Goal: Task Accomplishment & Management: Complete application form

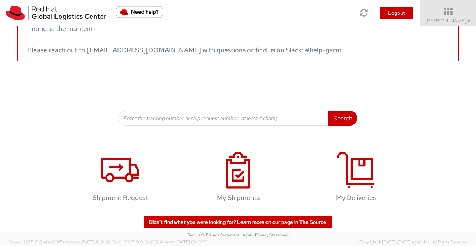
scroll to position [74, 0]
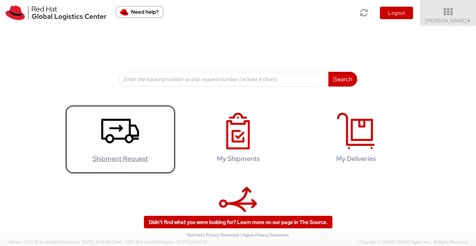
click at [136, 144] on icon at bounding box center [120, 131] width 38 height 37
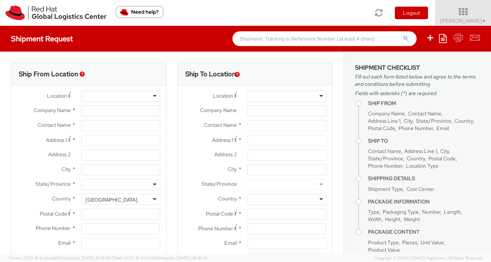
select select "512"
select select
type input "Red Hat, Inc."
type input "[PERSON_NAME]"
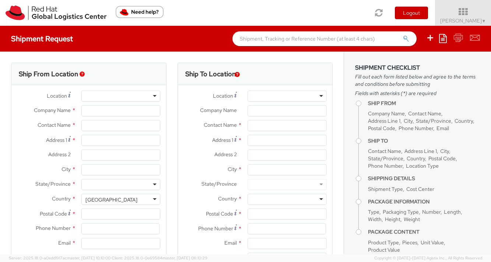
type input "[STREET_ADDRESS]"
type input "RALEIGH"
type input "27601"
type input "19193013180"
type input "[EMAIL_ADDRESS][DOMAIN_NAME]"
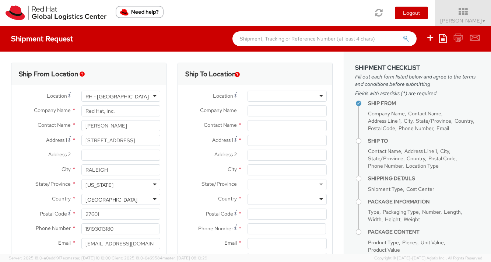
click at [136, 97] on div "RH - [GEOGRAPHIC_DATA]" at bounding box center [120, 96] width 79 height 11
click at [147, 81] on div "Ship From Location" at bounding box center [88, 74] width 155 height 22
drag, startPoint x: 131, startPoint y: 111, endPoint x: 53, endPoint y: 104, distance: 77.6
click at [53, 104] on div "Location * [GEOGRAPHIC_DATA] - [GEOGRAPHIC_DATA] [GEOGRAPHIC_DATA] - [GEOGRAPHI…" at bounding box center [88, 172] width 155 height 162
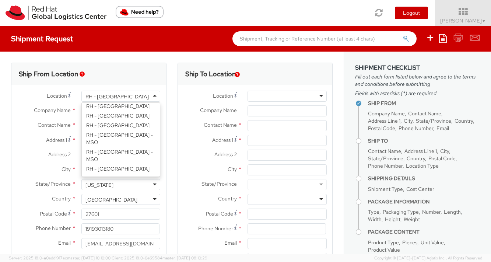
click at [102, 98] on div "RH - [GEOGRAPHIC_DATA]" at bounding box center [116, 96] width 63 height 7
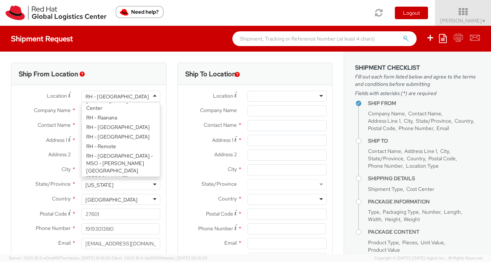
scroll to position [1416, 0]
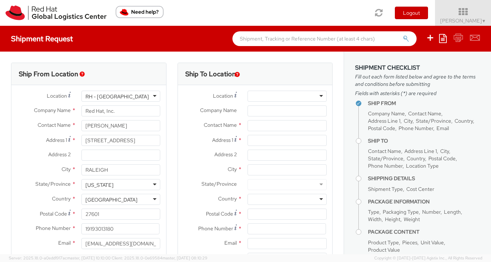
click at [141, 71] on div "Ship From Location" at bounding box center [88, 74] width 155 height 22
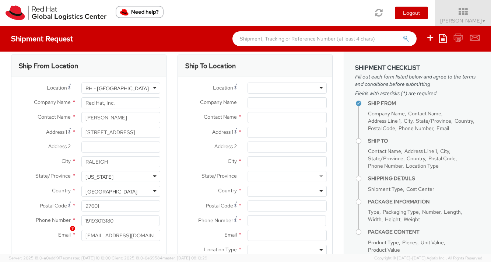
scroll to position [0, 0]
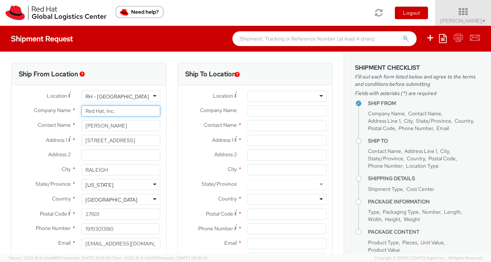
drag, startPoint x: 121, startPoint y: 109, endPoint x: 74, endPoint y: 104, distance: 47.8
click at [74, 104] on div "Location * [GEOGRAPHIC_DATA] - [GEOGRAPHIC_DATA] [GEOGRAPHIC_DATA] - [GEOGRAPHI…" at bounding box center [88, 172] width 155 height 162
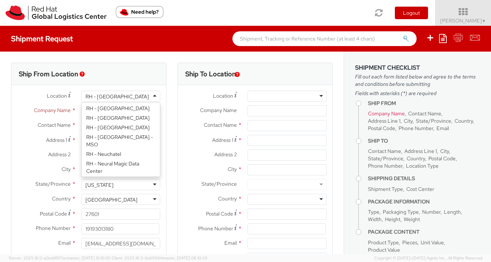
drag, startPoint x: 111, startPoint y: 96, endPoint x: 98, endPoint y: 96, distance: 12.5
click at [98, 96] on div "RH - [GEOGRAPHIC_DATA]" at bounding box center [120, 96] width 79 height 11
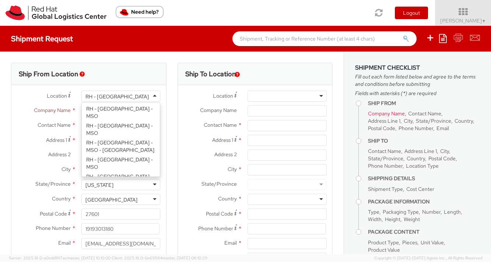
scroll to position [419, 0]
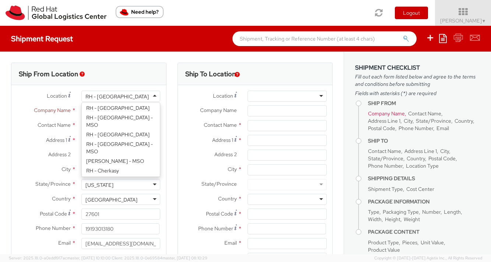
click at [130, 73] on div "Ship From Location" at bounding box center [88, 74] width 155 height 22
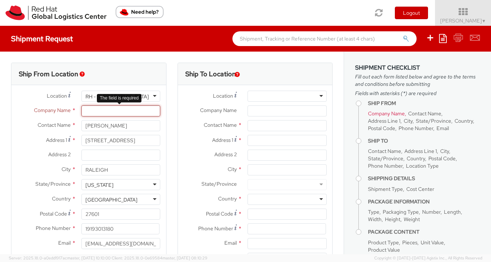
click at [102, 115] on input "Company Name *" at bounding box center [120, 110] width 79 height 11
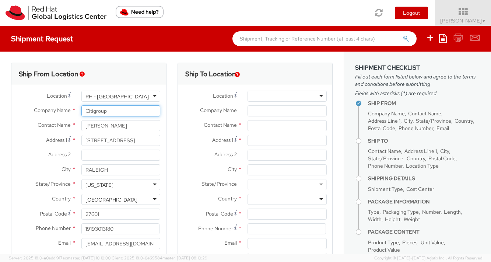
type input "Citigroup"
drag, startPoint x: 121, startPoint y: 124, endPoint x: 71, endPoint y: 120, distance: 49.6
click at [71, 120] on div "Location * [GEOGRAPHIC_DATA] - [GEOGRAPHIC_DATA] [GEOGRAPHIC_DATA] - [GEOGRAPHI…" at bounding box center [88, 172] width 155 height 162
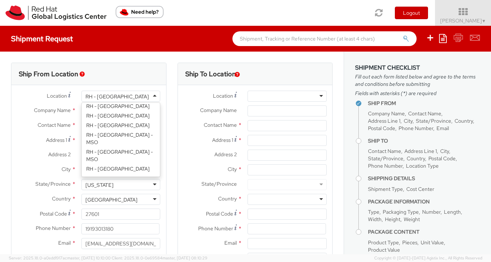
click at [112, 100] on div "RH - [GEOGRAPHIC_DATA]" at bounding box center [116, 96] width 63 height 7
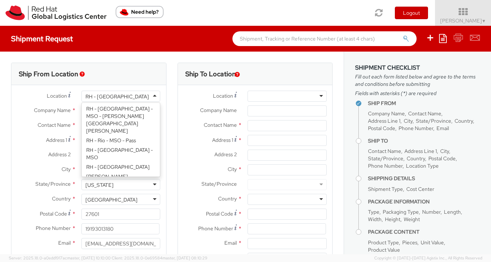
scroll to position [1416, 0]
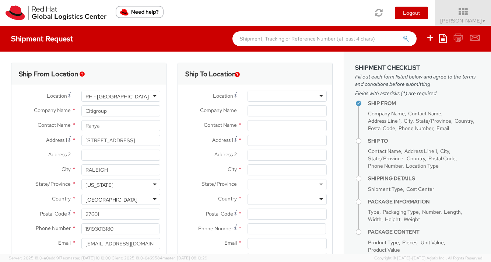
click at [131, 79] on div "Ship From Location" at bounding box center [88, 74] width 155 height 22
drag, startPoint x: 125, startPoint y: 125, endPoint x: 82, endPoint y: 120, distance: 43.1
click at [82, 120] on input "Ranya" at bounding box center [120, 125] width 79 height 11
paste input "Elfil"
type input "[PERSON_NAME]"
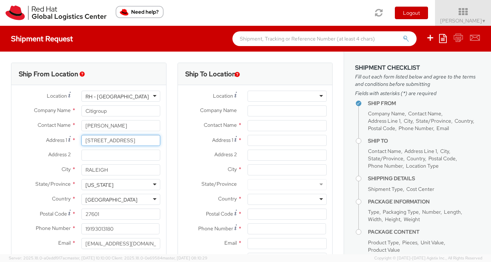
drag, startPoint x: 137, startPoint y: 141, endPoint x: 63, endPoint y: 139, distance: 74.4
click at [63, 139] on div "Address [STREET_ADDRESS]" at bounding box center [88, 140] width 155 height 11
paste input "5900 Hurontario"
type input "[STREET_ADDRESS]"
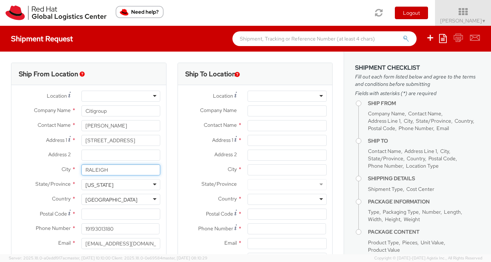
drag, startPoint x: 111, startPoint y: 171, endPoint x: 65, endPoint y: 162, distance: 47.2
click at [65, 162] on div "Location * [GEOGRAPHIC_DATA] - [GEOGRAPHIC_DATA] - [GEOGRAPHIC_DATA] [GEOGRAPHI…" at bounding box center [88, 172] width 155 height 162
drag, startPoint x: 103, startPoint y: 169, endPoint x: 67, endPoint y: 166, distance: 35.9
click at [67, 166] on div "City * [GEOGRAPHIC_DATA]" at bounding box center [88, 169] width 155 height 11
paste input "[GEOGRAPHIC_DATA]"
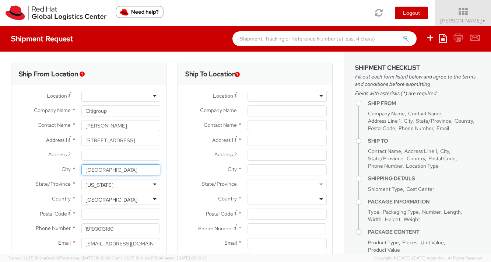
type input "[GEOGRAPHIC_DATA]"
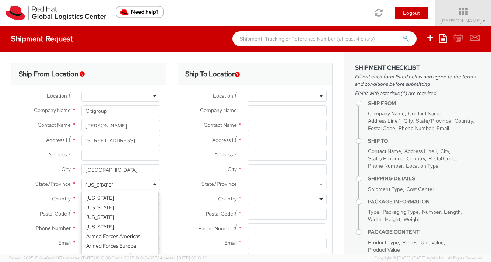
click at [122, 185] on div "[US_STATE]" at bounding box center [120, 184] width 79 height 11
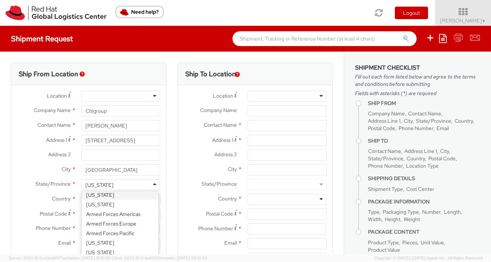
scroll to position [0, 0]
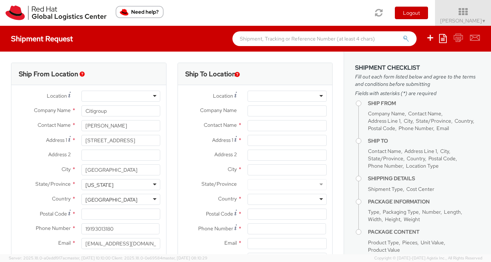
click at [180, 172] on label "City *" at bounding box center [210, 169] width 64 height 10
click at [248, 172] on input "City *" at bounding box center [287, 169] width 79 height 11
click at [137, 193] on div "State/Province * [US_STATE] [US_STATE] [US_STATE] [US_STATE] [US_STATE] [US_STA…" at bounding box center [88, 186] width 155 height 15
click at [136, 199] on div "[GEOGRAPHIC_DATA]" at bounding box center [120, 199] width 79 height 11
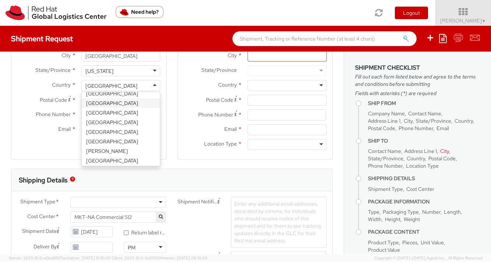
scroll to position [332, 0]
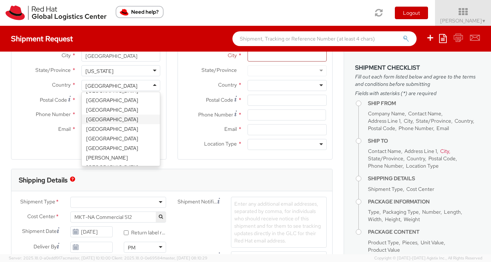
select select "CM"
select select "KGS"
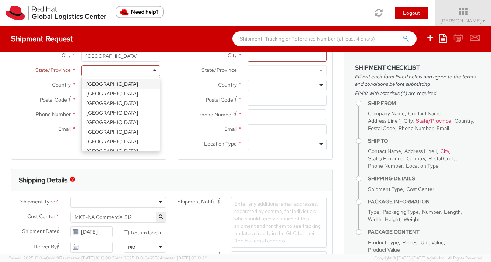
click at [125, 70] on div at bounding box center [120, 70] width 79 height 11
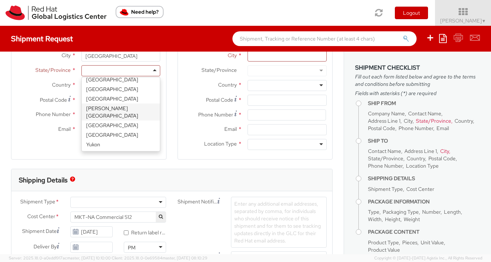
scroll to position [57, 0]
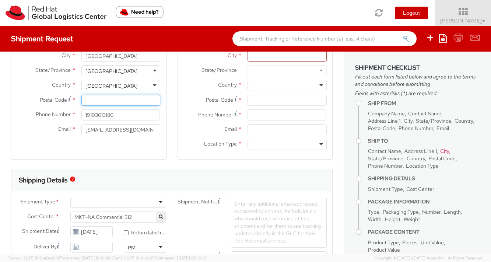
click at [102, 98] on input "Postal Code *" at bounding box center [120, 100] width 79 height 11
paste input "L5R 0B8"
type input "L5R 0B8"
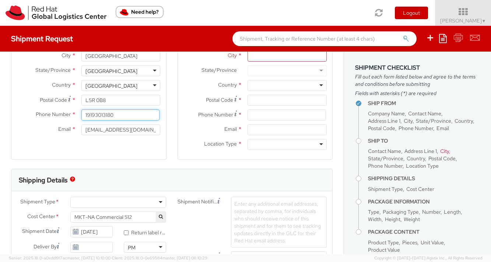
drag, startPoint x: 130, startPoint y: 114, endPoint x: 63, endPoint y: 110, distance: 67.2
click at [63, 110] on div "Phone Number * 19193013180" at bounding box center [88, 114] width 155 height 11
paste input "[PHONE_NUMBER]"
type input "[PHONE_NUMBER]"
drag, startPoint x: 133, startPoint y: 132, endPoint x: 76, endPoint y: 125, distance: 57.9
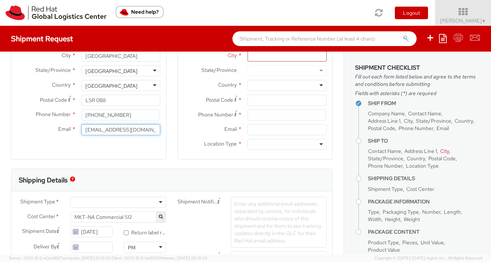
click at [76, 125] on div "[EMAIL_ADDRESS][DOMAIN_NAME]" at bounding box center [121, 129] width 90 height 11
paste input "ranya.elfil@citi"
type input "[EMAIL_ADDRESS][DOMAIN_NAME]"
click at [127, 161] on div "Ship From Location Location * [GEOGRAPHIC_DATA] - [GEOGRAPHIC_DATA] - [GEOGRAPH…" at bounding box center [88, 59] width 155 height 220
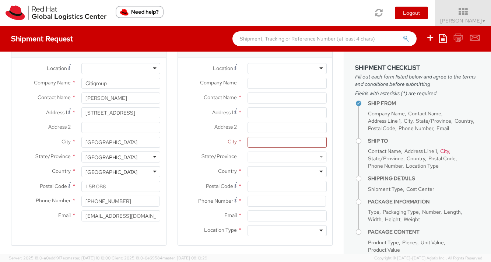
scroll to position [0, 0]
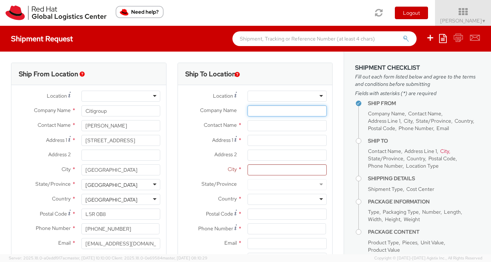
click at [271, 114] on input "Company Name *" at bounding box center [287, 110] width 79 height 11
type input "R"
click at [270, 88] on div "Location * [GEOGRAPHIC_DATA] - [GEOGRAPHIC_DATA] - [GEOGRAPHIC_DATA] [GEOGRAPHI…" at bounding box center [255, 179] width 155 height 188
click at [269, 97] on div at bounding box center [287, 96] width 79 height 11
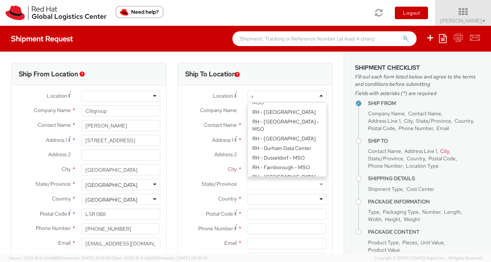
type input "ra"
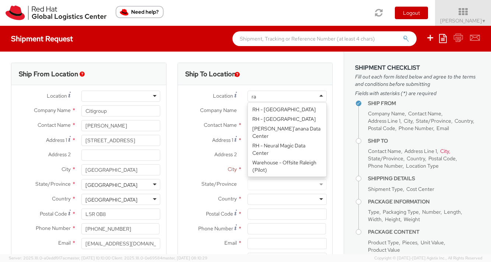
scroll to position [2, 0]
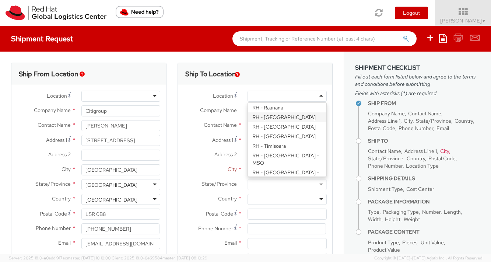
type input "Red Hat, Inc."
type input "[STREET_ADDRESS]"
type input "RALEIGH"
type input "27601"
type input "[PHONE_NUMBER]"
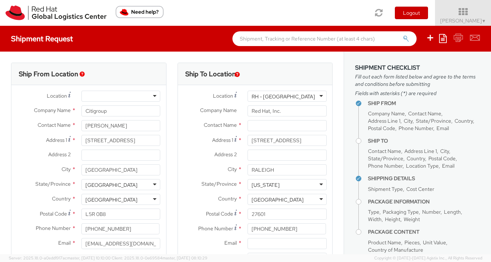
scroll to position [0, 0]
click at [274, 126] on input "text" at bounding box center [287, 125] width 79 height 11
type input "[PERSON_NAME]"
click at [332, 123] on div "Ship To Location Location * [GEOGRAPHIC_DATA] - [GEOGRAPHIC_DATA] [GEOGRAPHIC_D…" at bounding box center [255, 173] width 166 height 220
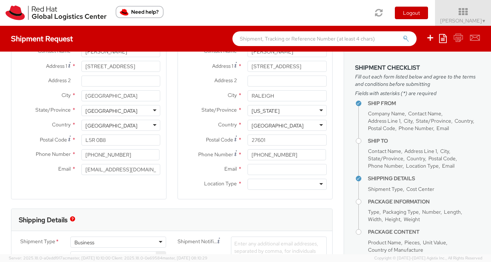
scroll to position [91, 0]
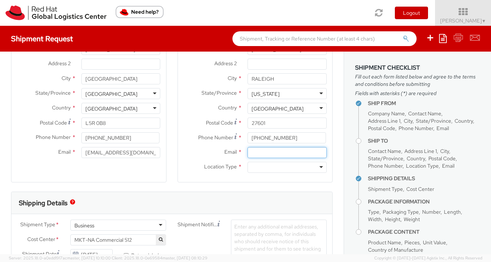
click at [277, 149] on input "Email *" at bounding box center [287, 152] width 79 height 11
type input "[EMAIL_ADDRESS][DOMAIN_NAME]"
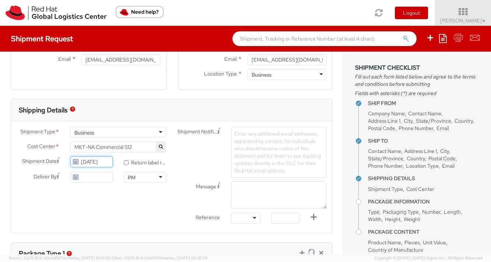
click at [105, 159] on input "[DATE]" at bounding box center [91, 161] width 42 height 11
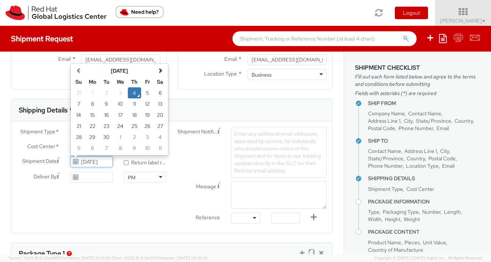
click at [109, 158] on input "[DATE]" at bounding box center [91, 161] width 42 height 11
click at [148, 115] on td "19" at bounding box center [147, 114] width 13 height 11
type input "[DATE]"
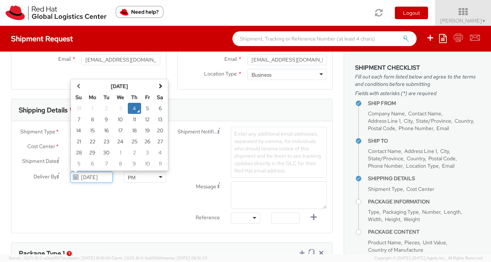
click at [91, 178] on input "[DATE]" at bounding box center [91, 177] width 42 height 11
click at [144, 142] on td "26" at bounding box center [147, 141] width 13 height 11
type input "[DATE]"
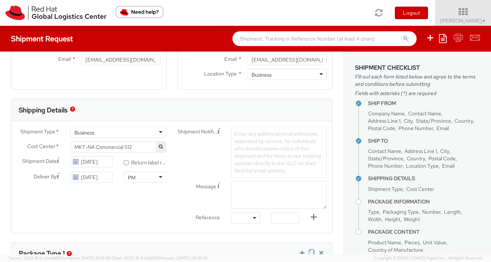
click at [250, 157] on span "Enter any additional email addresses, separated by comma, for individuals who s…" at bounding box center [277, 151] width 87 height 43
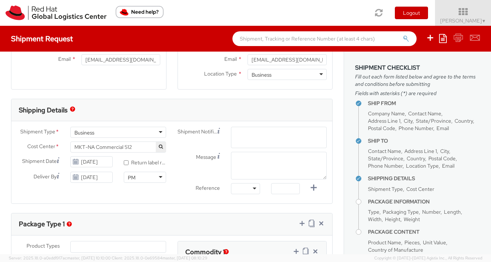
type input "T"
type input "Submitting this as a return label. I have a banner and tablecloth in [GEOGRAPHI…"
drag, startPoint x: 318, startPoint y: 138, endPoint x: 180, endPoint y: 124, distance: 138.8
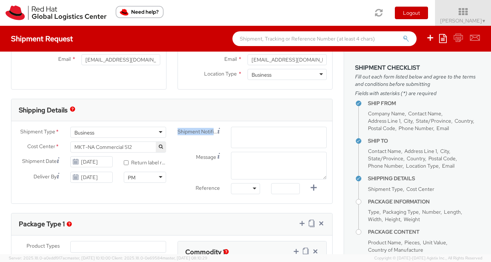
click at [180, 124] on div "Shipment Type * Business Business Business Cost Center * MKT-NA Commercial 512 …" at bounding box center [171, 162] width 321 height 82
click at [271, 137] on span "Enter any additional email addresses, separated by comma, for individuals who s…" at bounding box center [278, 154] width 89 height 44
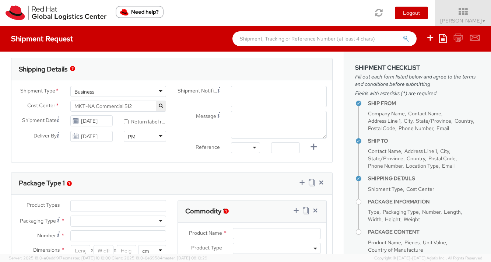
scroll to position [210, 0]
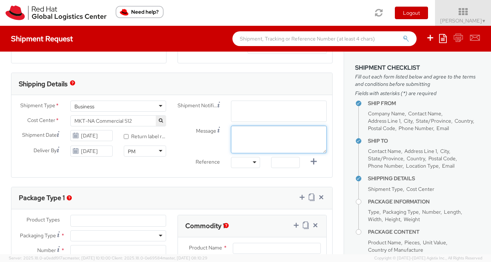
click at [262, 139] on div "Shipment Notification Enter any additional email addresses, separated by comma,…" at bounding box center [252, 136] width 161 height 71
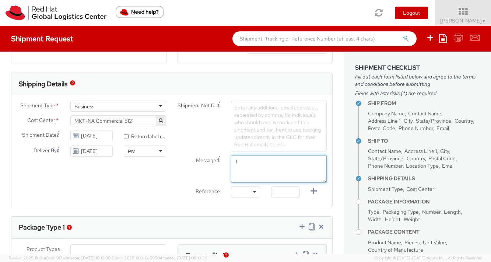
type textarea "I"
type textarea "S"
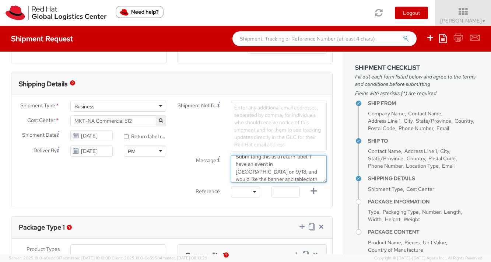
scroll to position [13, 0]
type textarea "Submitting this as a return label. I have an event in [GEOGRAPHIC_DATA] on 9/18…"
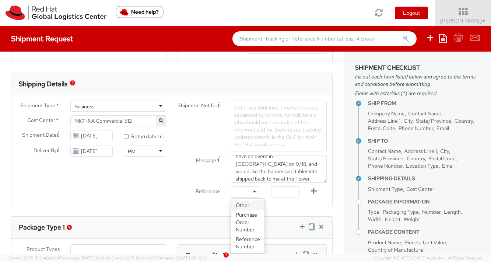
click at [246, 195] on div at bounding box center [245, 191] width 29 height 11
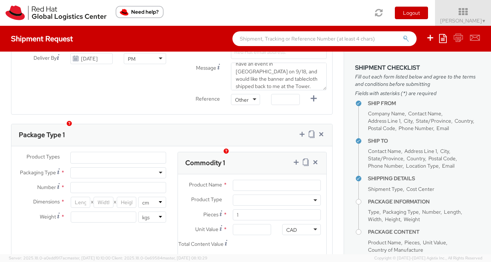
scroll to position [350, 0]
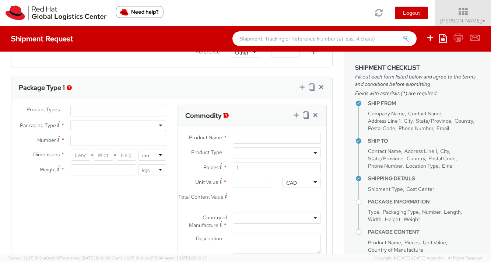
click at [115, 128] on div at bounding box center [118, 125] width 96 height 11
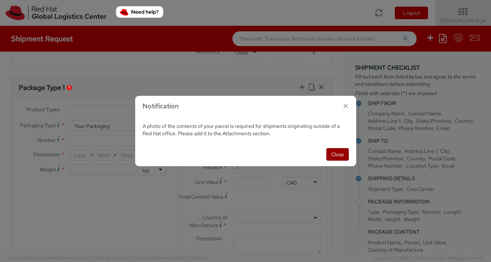
click at [339, 153] on button "Close" at bounding box center [337, 154] width 22 height 13
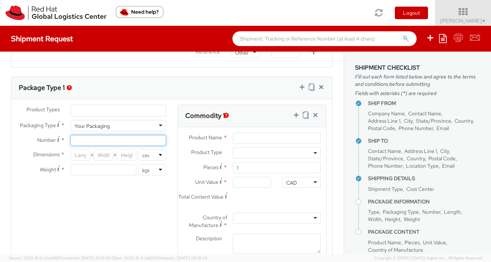
click at [81, 142] on input "Number *" at bounding box center [118, 140] width 96 height 11
type input "1"
click at [77, 155] on input "number" at bounding box center [81, 155] width 20 height 11
type input "1"
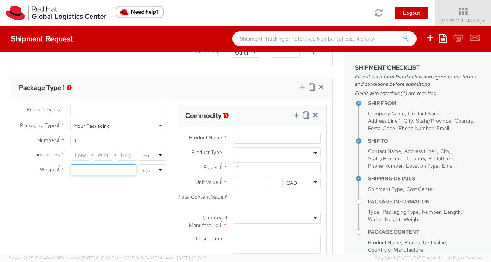
click at [102, 166] on input "number" at bounding box center [104, 169] width 66 height 11
type input "13"
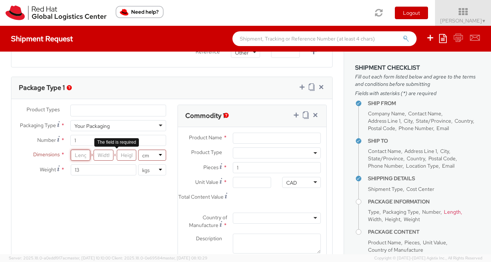
click at [78, 156] on input "number" at bounding box center [81, 155] width 20 height 11
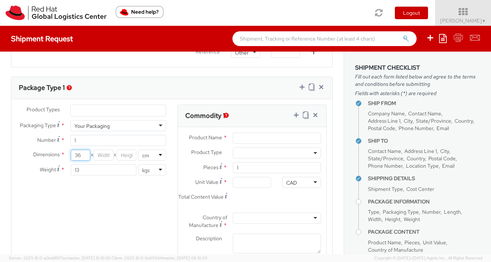
type input "36"
type input "10"
type input "6"
click at [133, 189] on div "Product Types * Documents Docking Station Laptop Monitor Other Hardware Server …" at bounding box center [171, 189] width 321 height 168
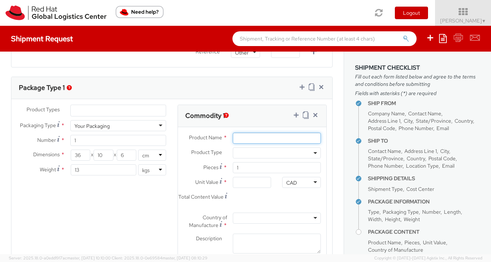
click at [251, 140] on input "Product Name *" at bounding box center [277, 138] width 88 height 11
type input "Red Hat Banner and Tablecloth"
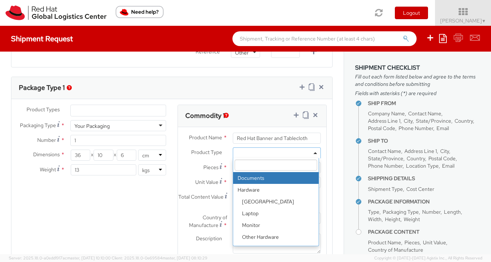
click at [252, 153] on span at bounding box center [277, 152] width 88 height 11
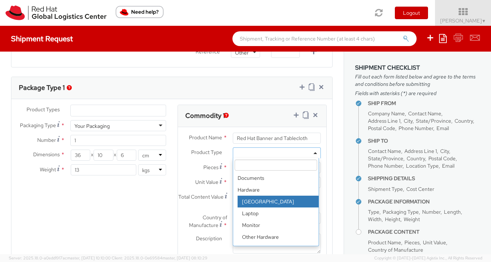
scroll to position [32, 0]
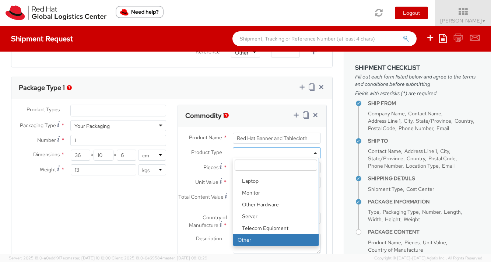
select select "OTHER"
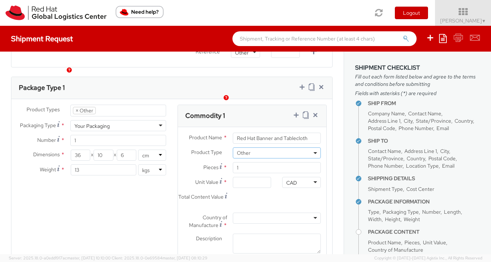
scroll to position [395, 0]
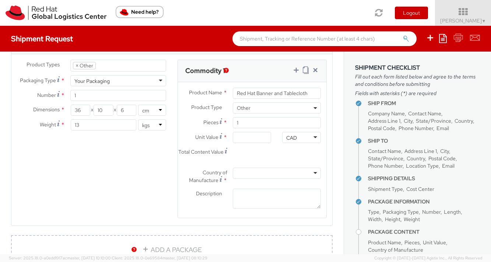
click at [247, 143] on div "Unit Value *" at bounding box center [227, 139] width 99 height 15
click at [246, 139] on input "Unit Value *" at bounding box center [252, 137] width 38 height 11
type input "1.00"
type input "10.00"
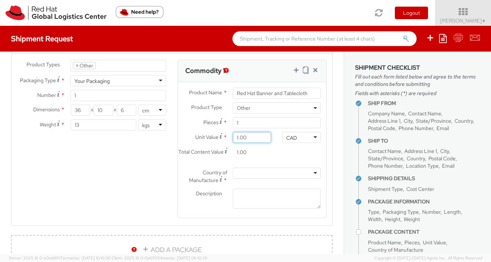
type input "10.00"
type input "100.00"
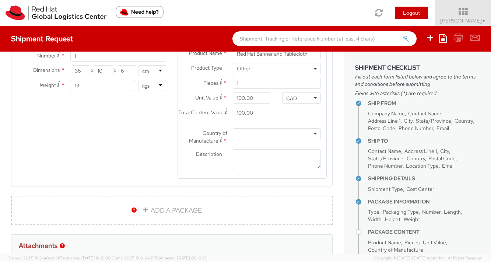
click at [242, 136] on div at bounding box center [277, 133] width 88 height 11
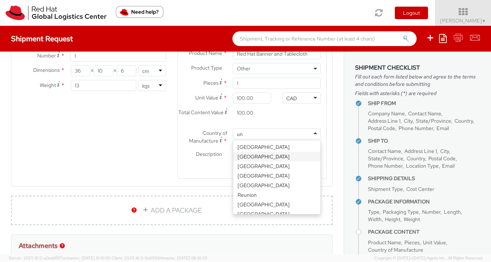
type input "u"
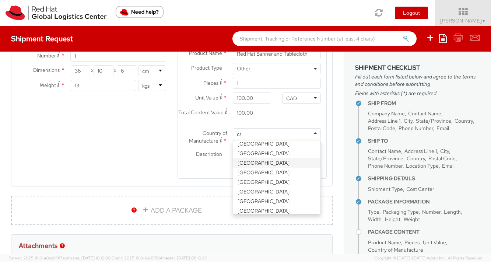
scroll to position [2, 0]
type input "can"
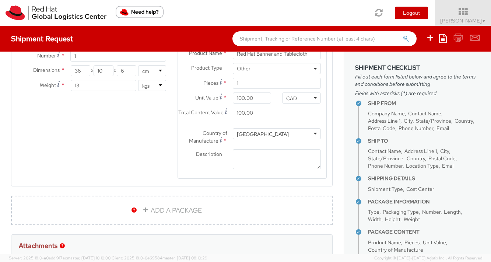
scroll to position [0, 0]
click at [160, 214] on link "ADD A PACKAGE" at bounding box center [172, 210] width 322 height 29
select select
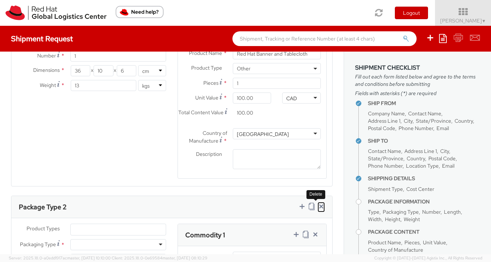
click at [318, 204] on icon at bounding box center [321, 206] width 7 height 7
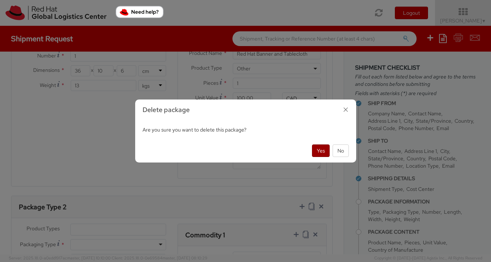
click at [321, 149] on button "Yes" at bounding box center [321, 150] width 18 height 13
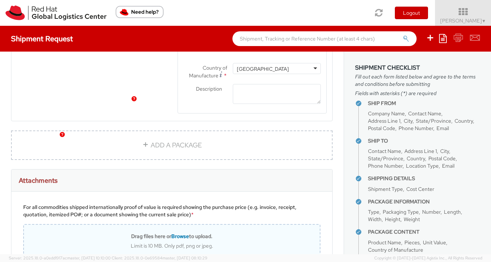
scroll to position [562, 0]
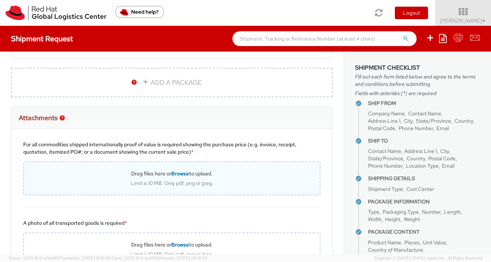
click at [164, 176] on b "Drag files here or Browse to upload." at bounding box center [171, 173] width 81 height 7
type input "C:\fakepath\Screenshot [DATE] 10.24.00 AM.png"
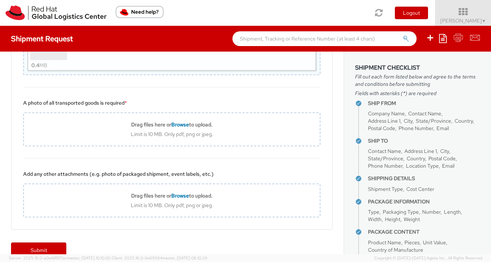
scroll to position [721, 0]
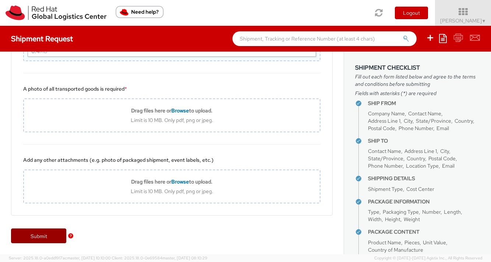
click at [42, 234] on link "Submit" at bounding box center [38, 235] width 55 height 15
click at [35, 236] on link "Submit" at bounding box center [38, 235] width 55 height 15
click at [31, 235] on link "Submit" at bounding box center [38, 235] width 55 height 15
click at [70, 235] on img "button" at bounding box center [70, 235] width 5 height 5
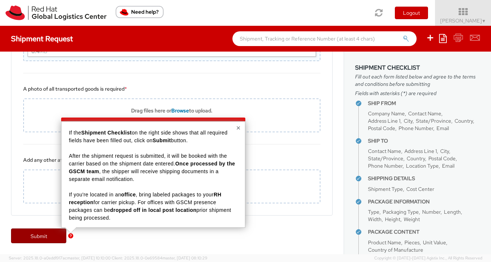
click at [48, 234] on link "Submit" at bounding box center [38, 235] width 55 height 15
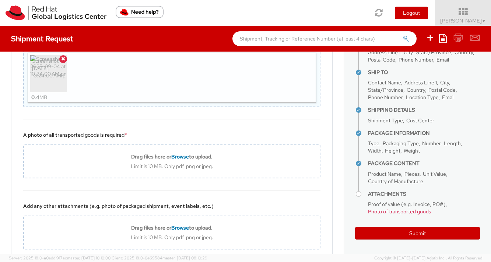
scroll to position [649, 0]
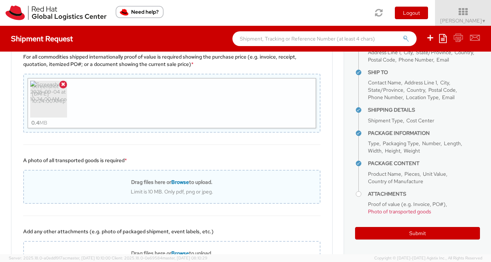
click at [171, 182] on span "Browse" at bounding box center [180, 182] width 18 height 7
type input "C:\fakepath\Screenshot [DATE] 10.30.00 AM.png"
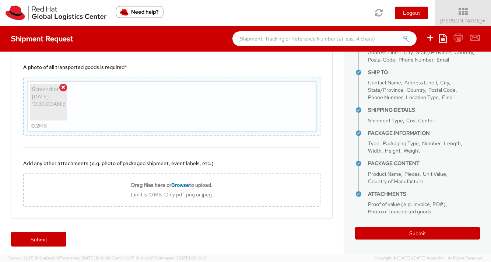
scroll to position [746, 0]
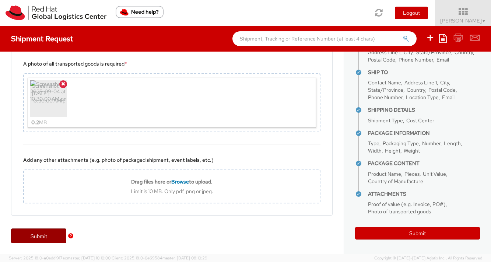
click at [43, 232] on link "Submit" at bounding box center [38, 235] width 55 height 15
